Goal: Task Accomplishment & Management: Complete application form

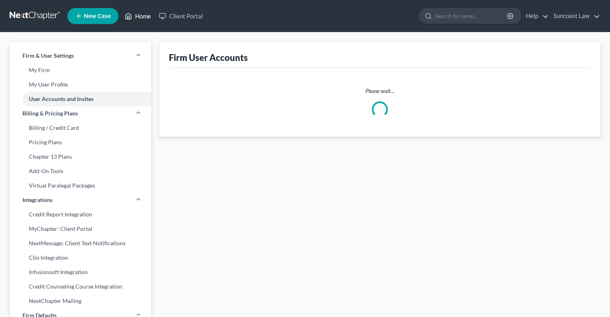
select select "0"
select select "1"
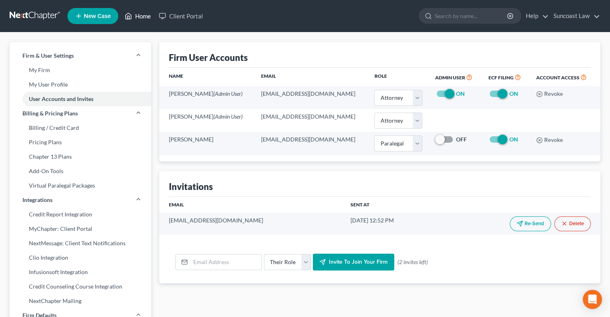
click at [140, 16] on link "Home" at bounding box center [138, 16] width 34 height 14
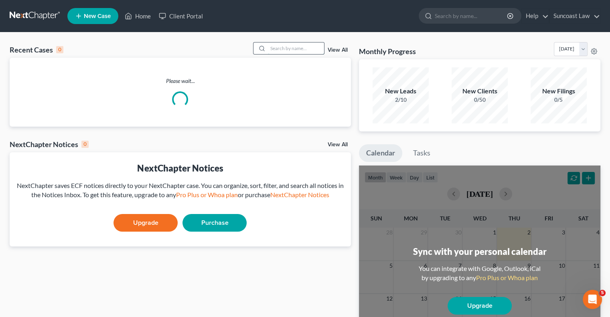
click at [303, 47] on input "search" at bounding box center [296, 48] width 56 height 12
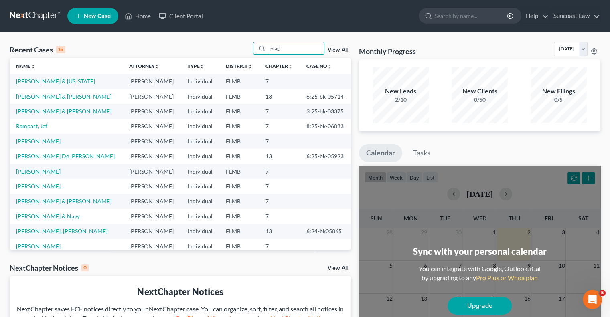
type input "scag"
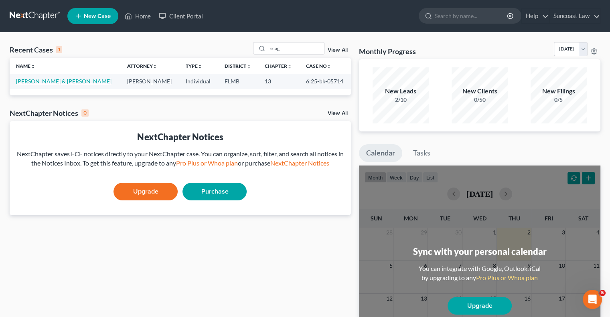
click at [61, 79] on link "[PERSON_NAME] & [PERSON_NAME]" at bounding box center [63, 81] width 95 height 7
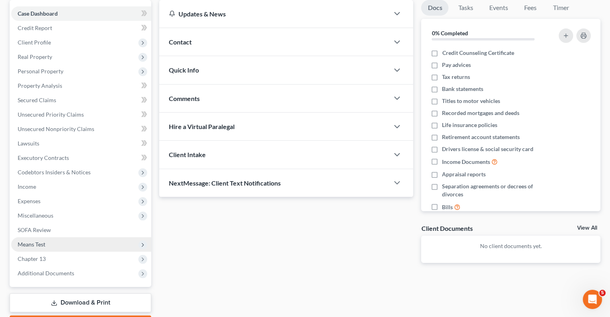
scroll to position [80, 0]
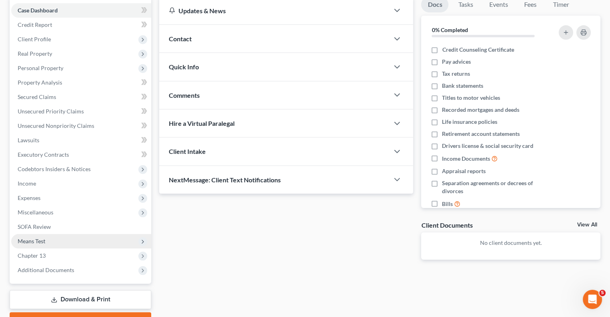
click at [55, 243] on span "Means Test" at bounding box center [81, 241] width 140 height 14
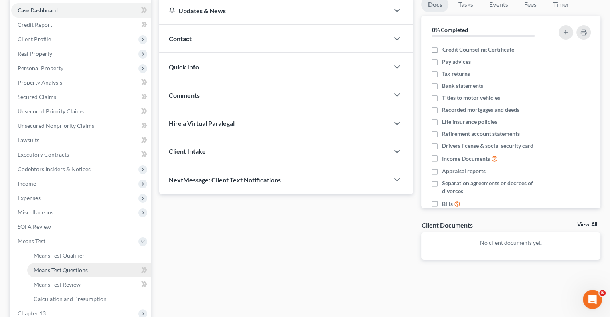
click at [84, 265] on link "Means Test Questions" at bounding box center [89, 270] width 124 height 14
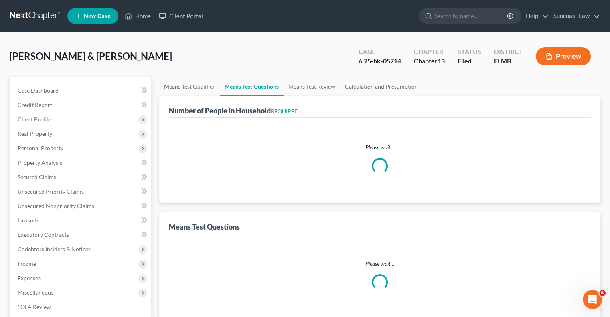
select select "0"
select select "60"
select select "1"
select select "20"
select select "1"
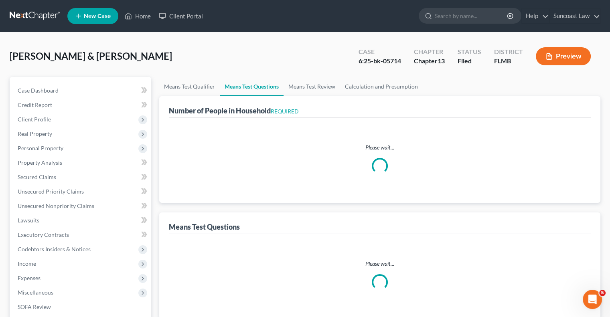
select select "20"
select select "0"
select select "60"
select select "2"
select select "6"
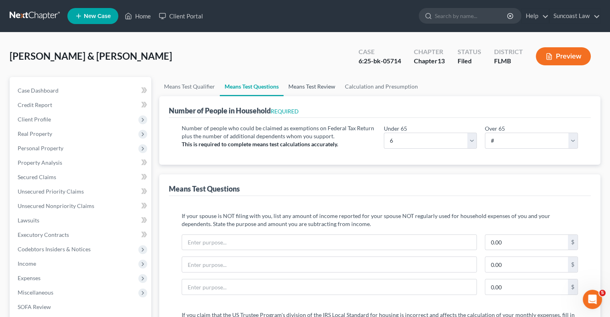
click at [310, 88] on link "Means Test Review" at bounding box center [311, 86] width 57 height 19
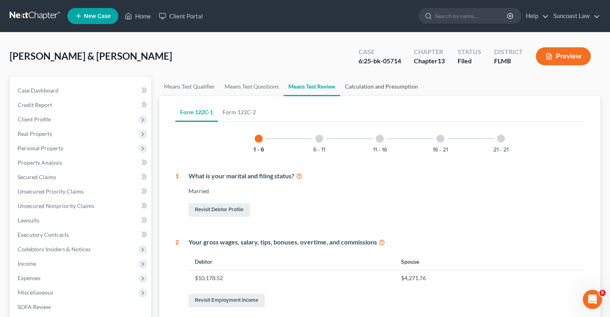
click at [382, 86] on link "Calculation and Presumption" at bounding box center [381, 86] width 83 height 19
